Goal: Find specific page/section: Find specific page/section

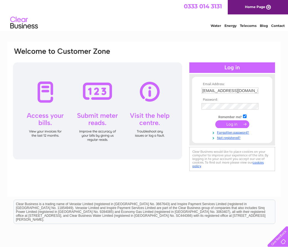
click at [223, 125] on input "submit" at bounding box center [233, 124] width 34 height 8
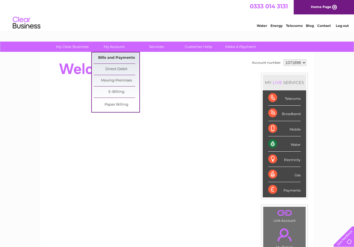
click at [121, 56] on link "Bills and Payments" at bounding box center [117, 57] width 46 height 11
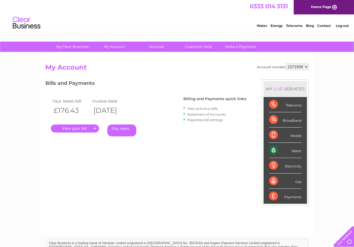
click at [92, 127] on link "." at bounding box center [75, 128] width 48 height 8
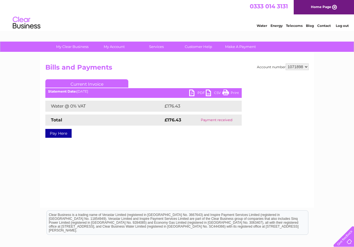
click at [197, 92] on link "PDF" at bounding box center [197, 93] width 17 height 8
